Goal: Transaction & Acquisition: Book appointment/travel/reservation

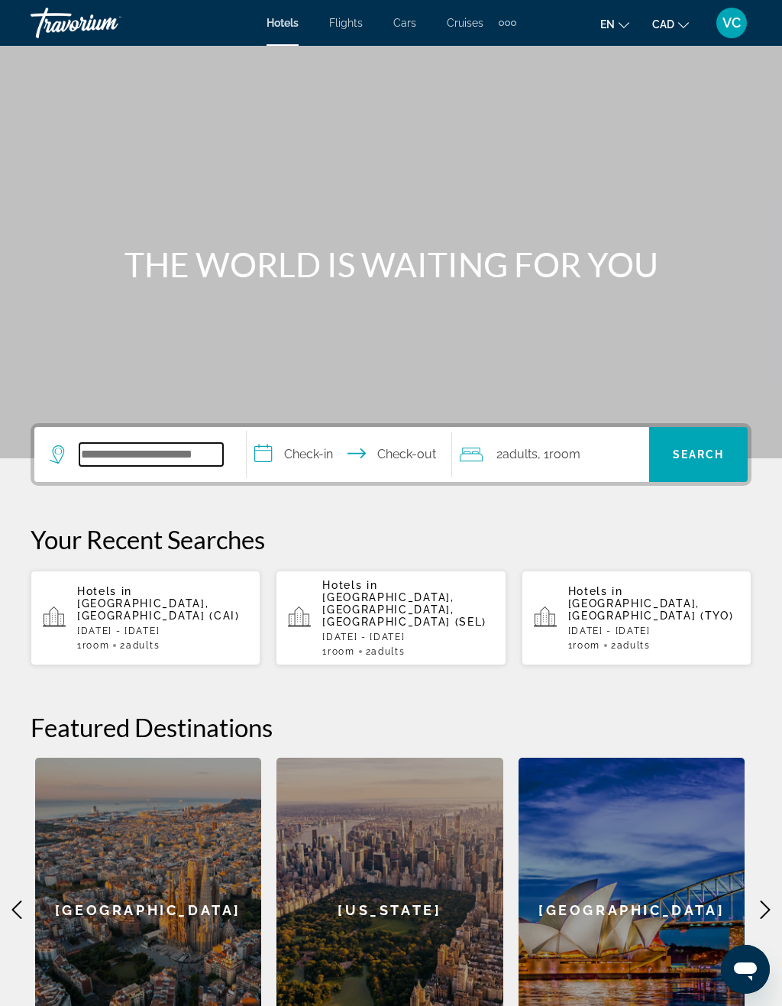
click at [168, 457] on input "Search widget" at bounding box center [151, 454] width 144 height 23
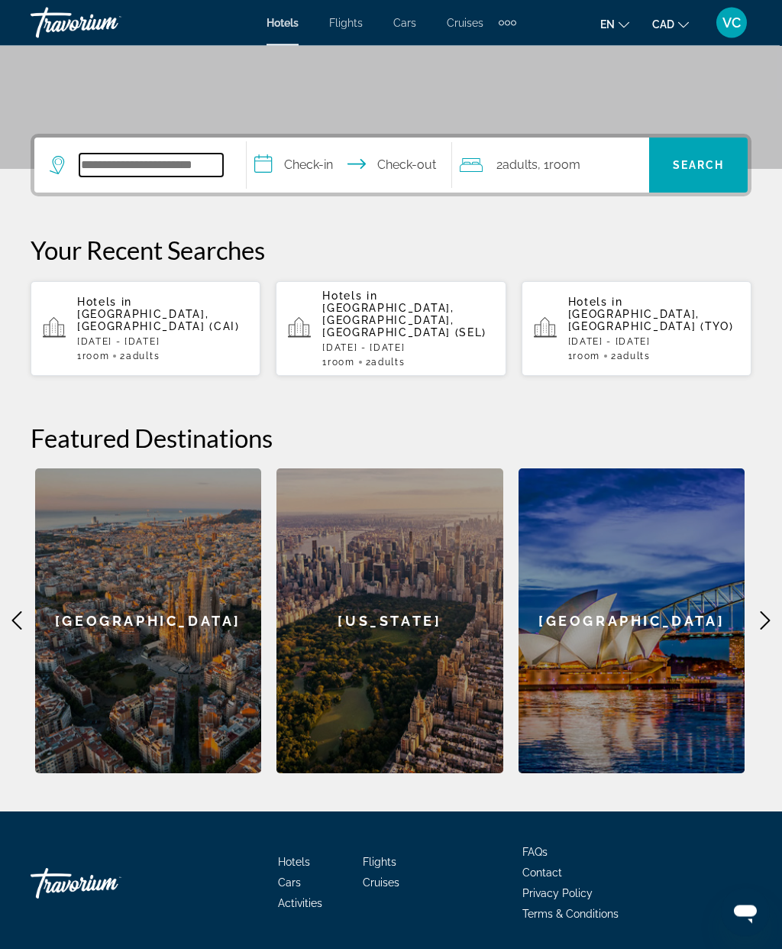
scroll to position [313, 0]
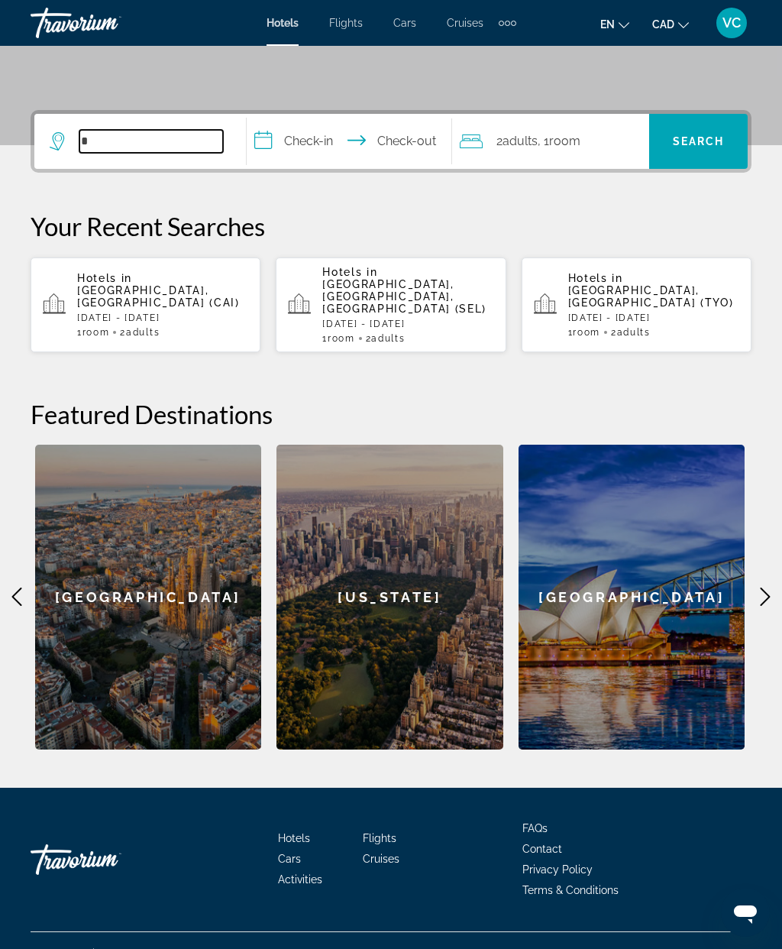
type input "*"
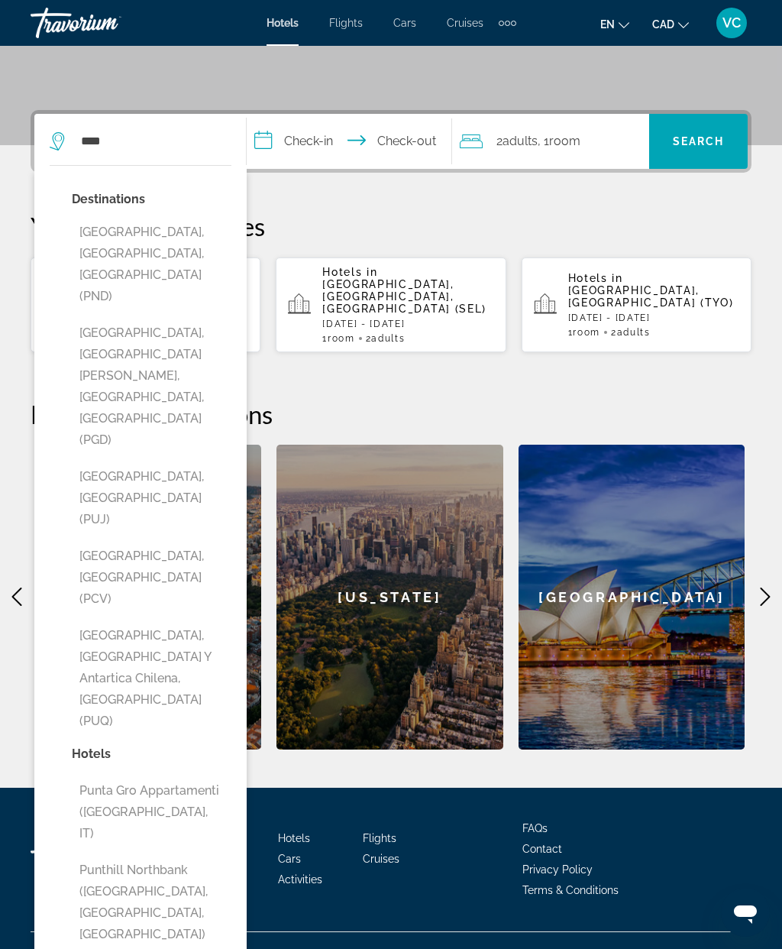
click at [125, 462] on button "[GEOGRAPHIC_DATA], [GEOGRAPHIC_DATA] (PUJ)" at bounding box center [152, 498] width 160 height 72
type input "**********"
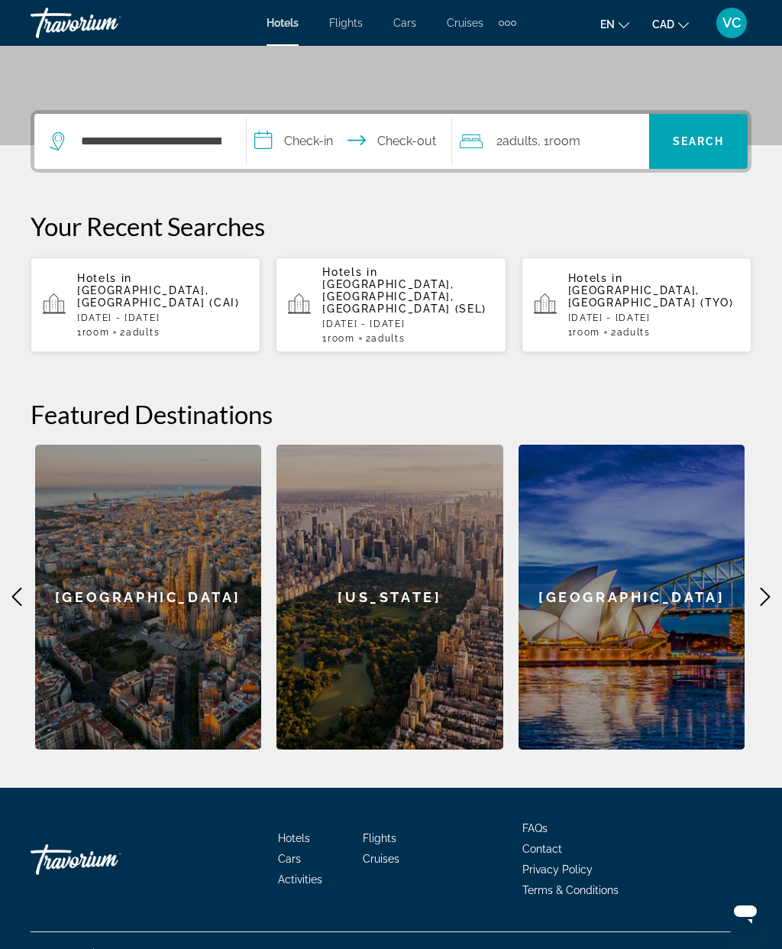
click at [307, 141] on input "**********" at bounding box center [352, 144] width 211 height 60
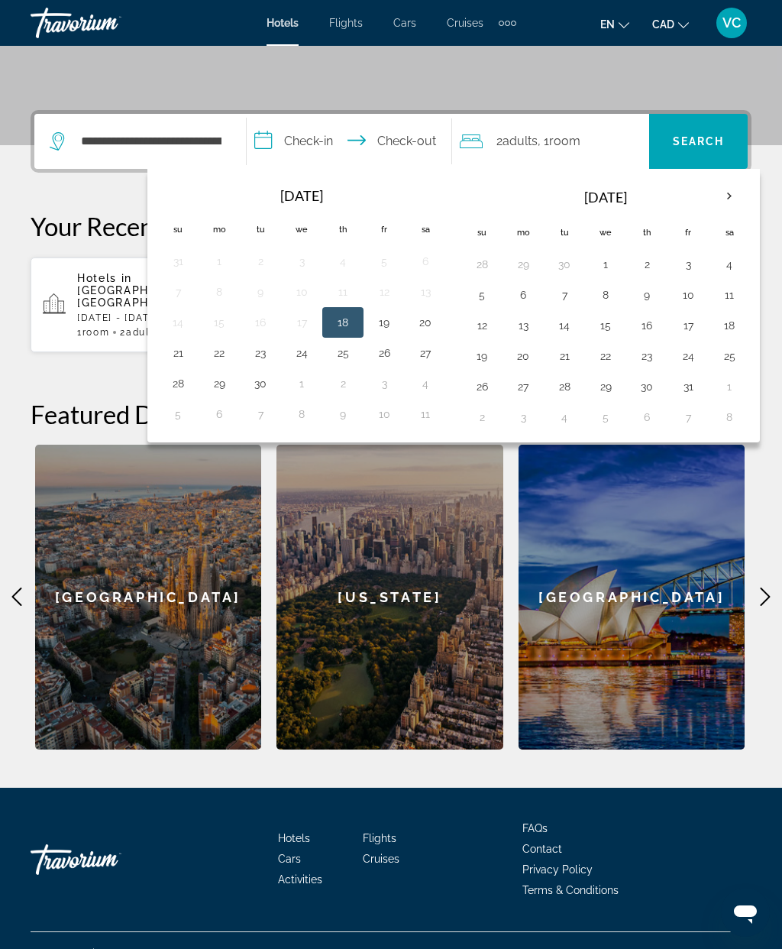
click at [736, 195] on th "Next month" at bounding box center [729, 197] width 41 height 34
click at [735, 199] on th "Next month" at bounding box center [729, 197] width 41 height 34
click at [737, 196] on th "Next month" at bounding box center [729, 197] width 41 height 34
click at [735, 193] on th "Next month" at bounding box center [729, 197] width 41 height 34
click at [491, 298] on button "1" at bounding box center [482, 294] width 24 height 21
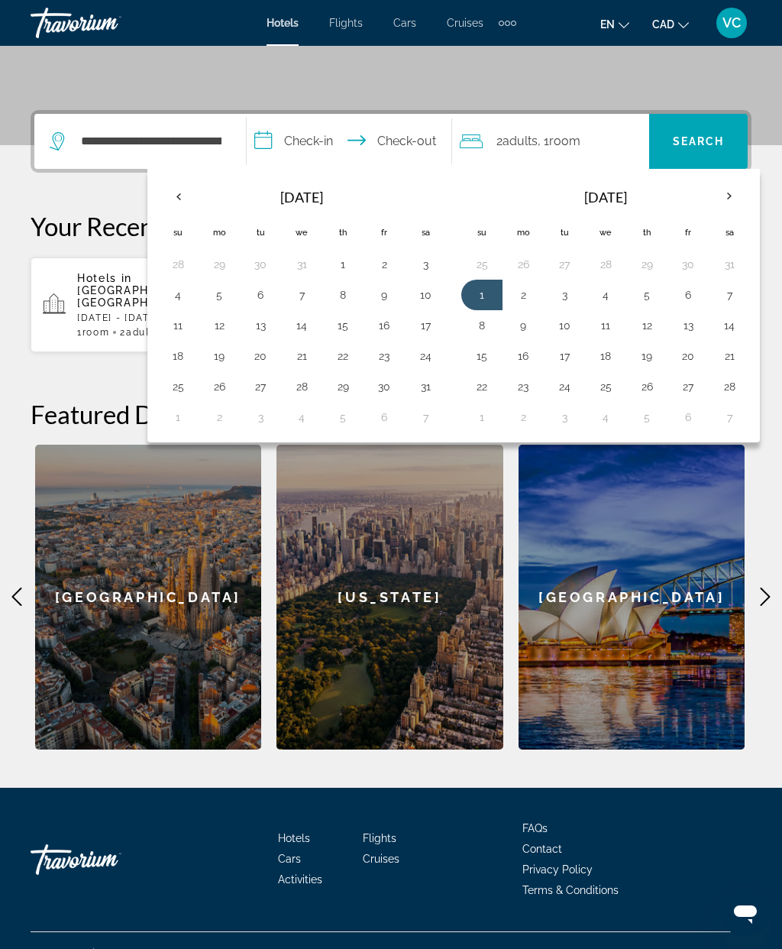
click at [737, 296] on button "7" at bounding box center [729, 294] width 24 height 21
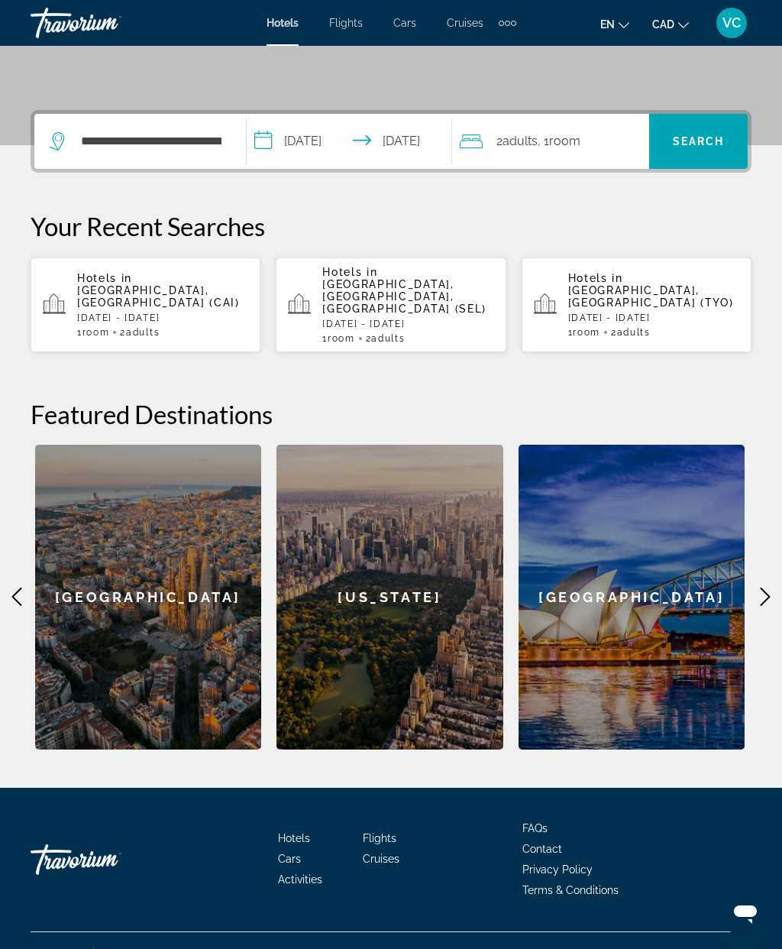
type input "**********"
click at [699, 138] on span "Search" at bounding box center [699, 141] width 52 height 12
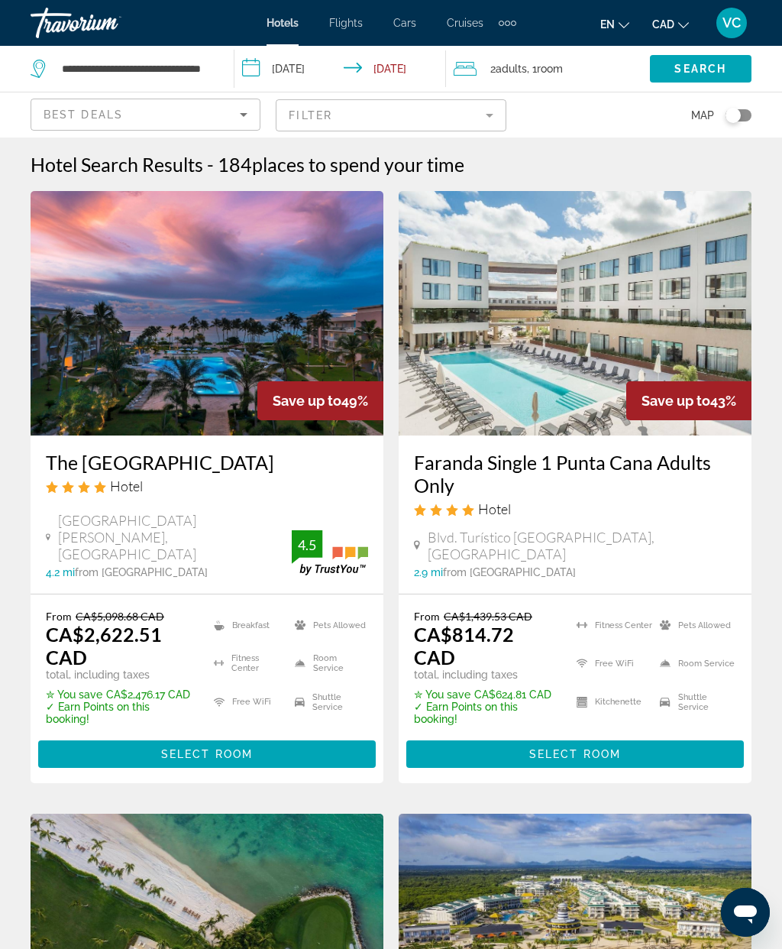
click at [128, 610] on del "CA$5,098.68 CAD" at bounding box center [120, 616] width 89 height 13
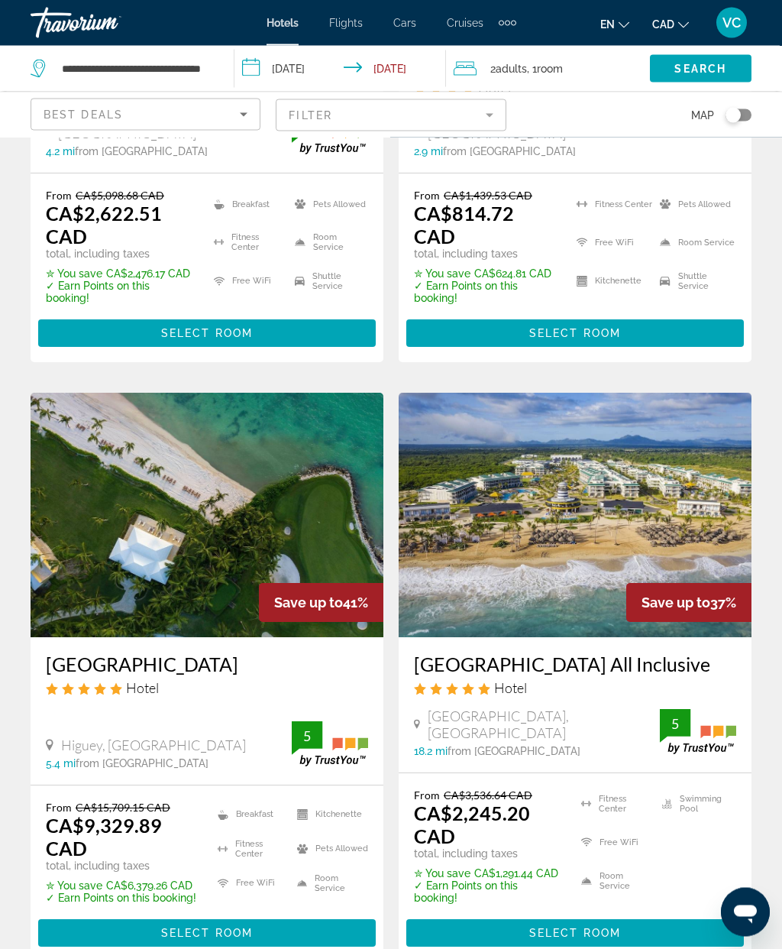
scroll to position [422, 0]
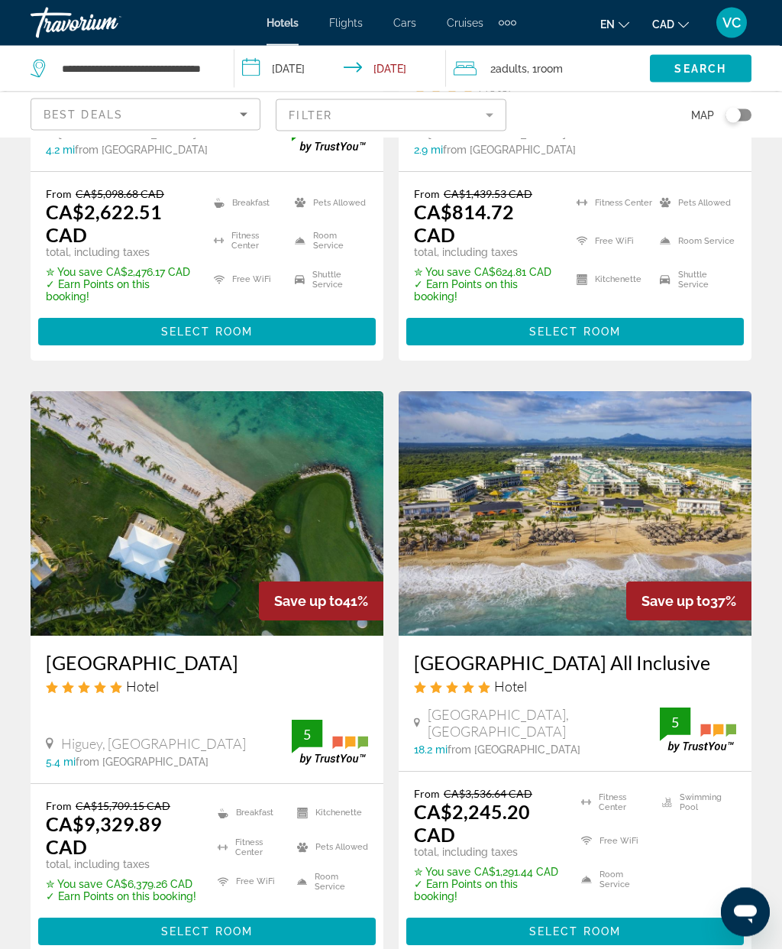
click at [603, 926] on span "Select Room" at bounding box center [575, 932] width 92 height 12
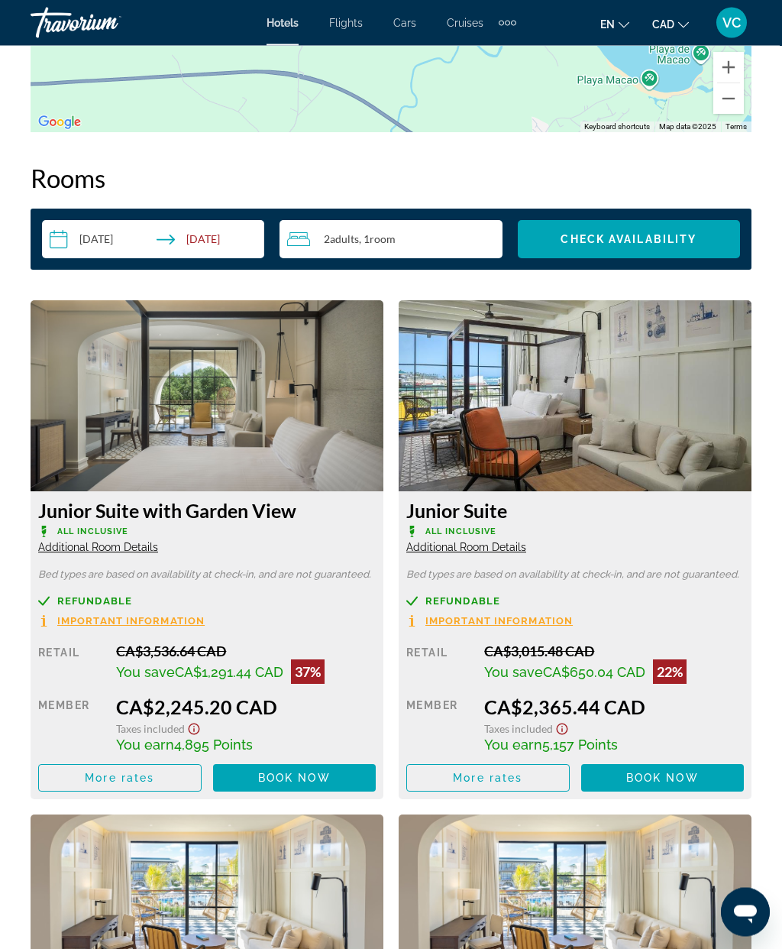
scroll to position [2367, 0]
